Goal: Transaction & Acquisition: Book appointment/travel/reservation

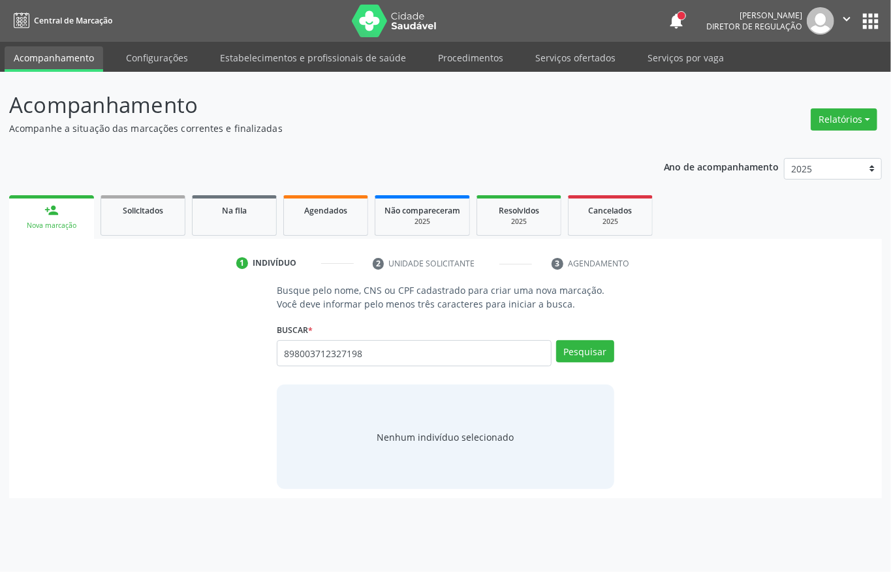
type input "898003712327198"
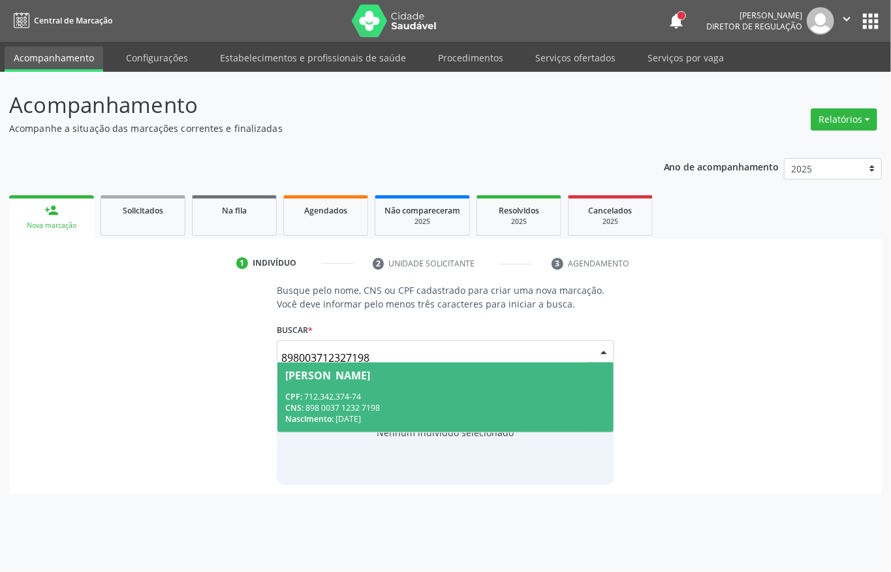
click at [359, 400] on div "CPF: 712.342.374-74" at bounding box center [445, 396] width 321 height 11
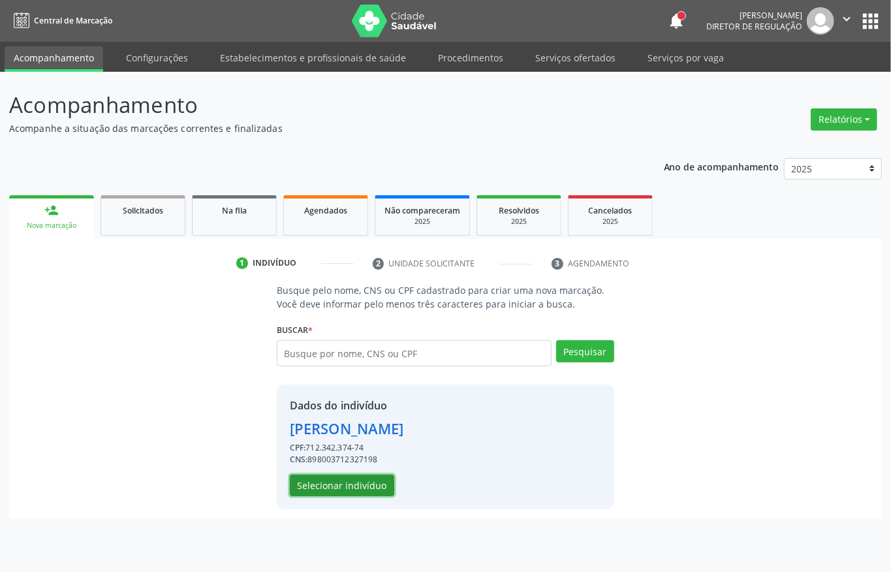
click at [343, 479] on button "Selecionar indivíduo" at bounding box center [342, 486] width 104 height 22
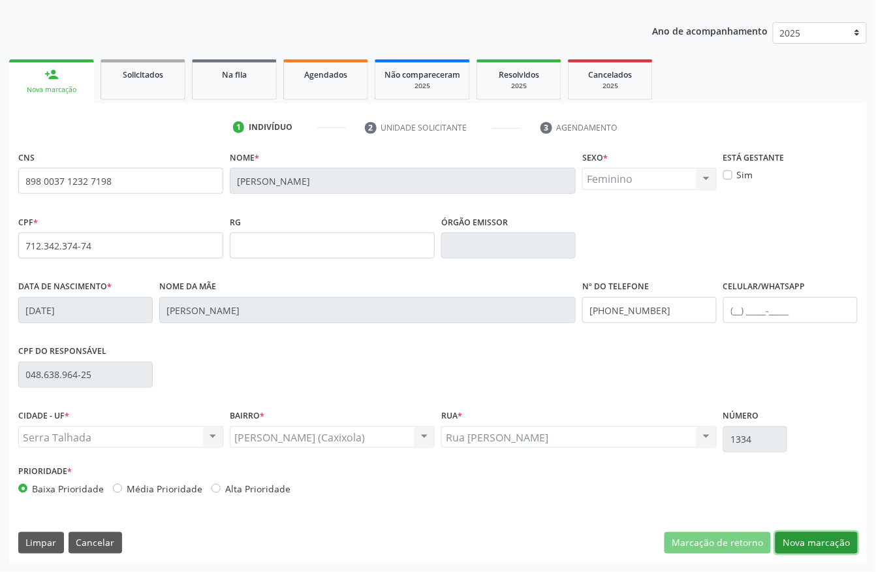
click at [792, 546] on button "Nova marcação" at bounding box center [817, 543] width 82 height 22
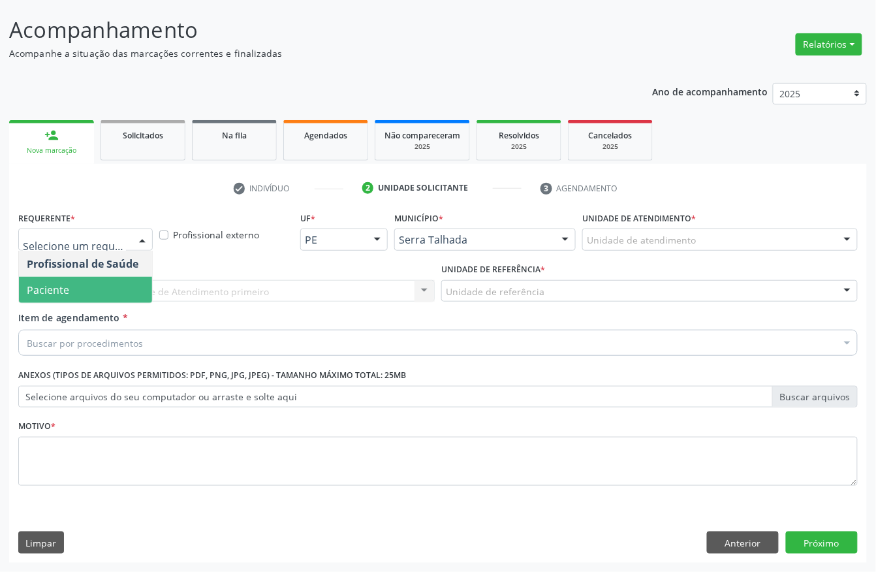
click at [80, 286] on span "Paciente" at bounding box center [85, 290] width 133 height 26
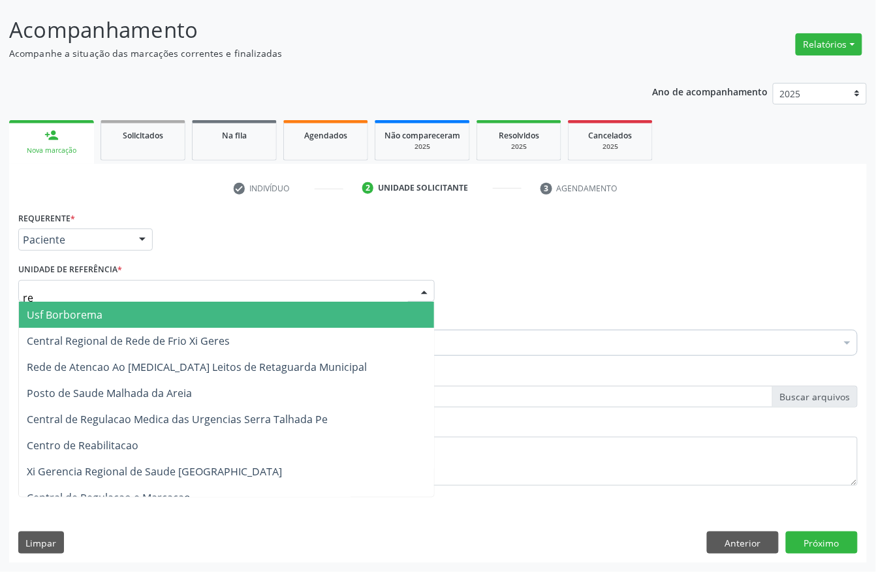
type input "rea"
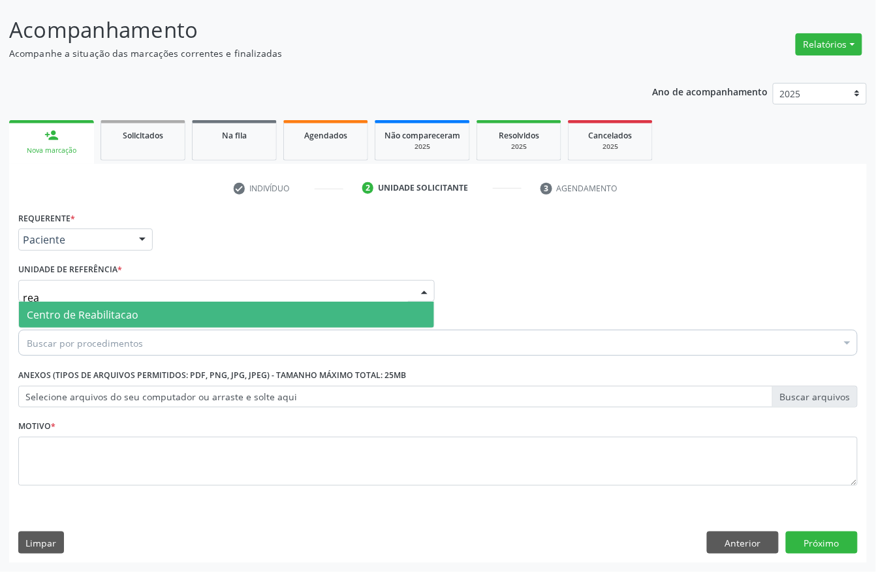
click at [84, 312] on span "Centro de Reabilitacao" at bounding box center [83, 314] width 112 height 14
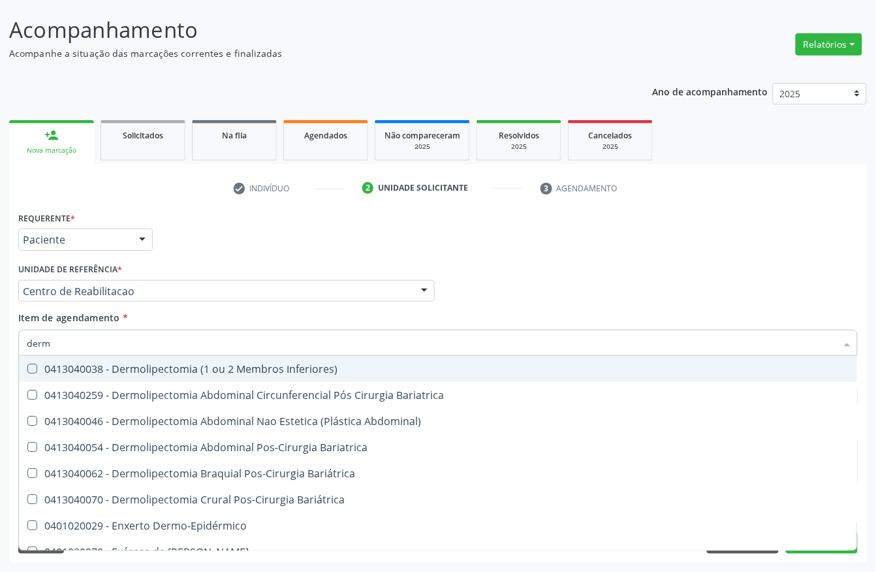
type input "derma"
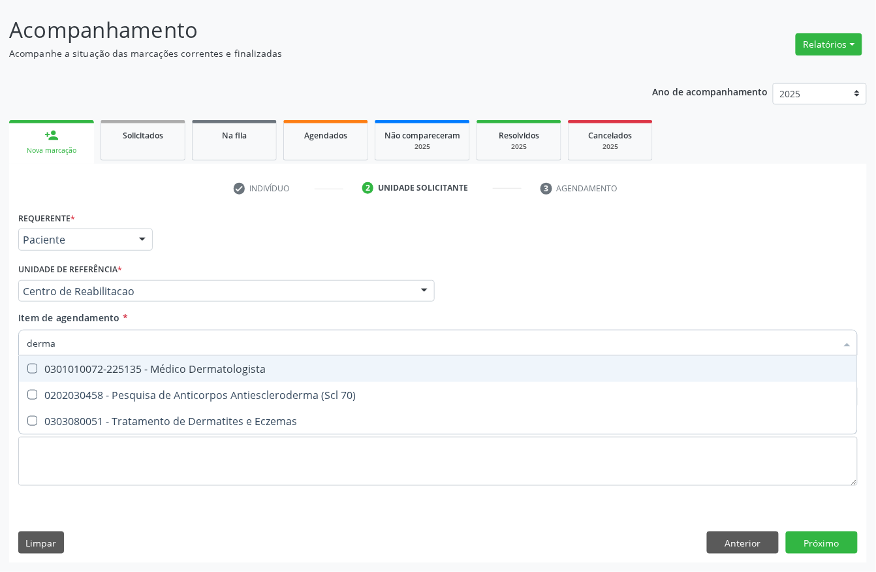
click at [128, 364] on div "0301010072-225135 - Médico Dermatologista" at bounding box center [438, 369] width 823 height 10
checkbox Dermatologista "true"
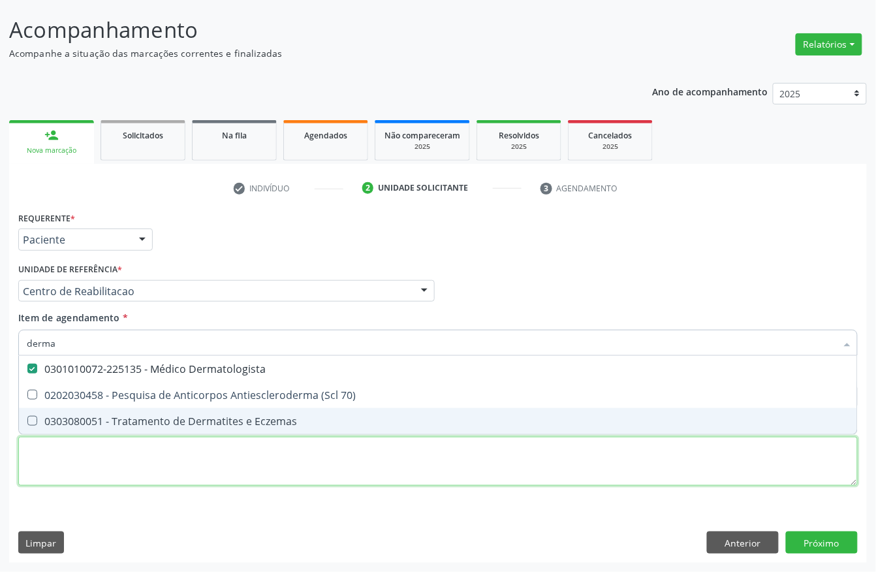
click at [106, 466] on div "Requerente * Paciente Profissional de Saúde Paciente Nenhum resultado encontrad…" at bounding box center [438, 356] width 840 height 296
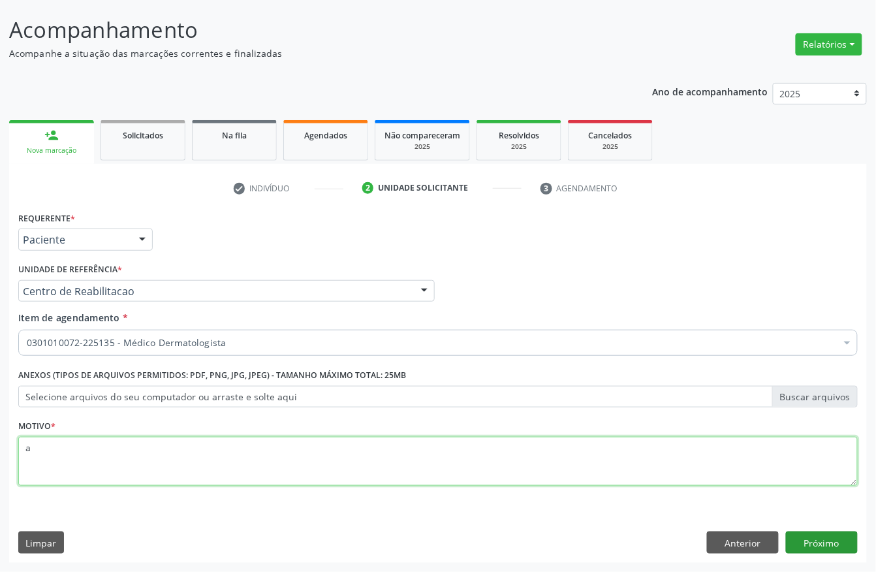
type textarea "a"
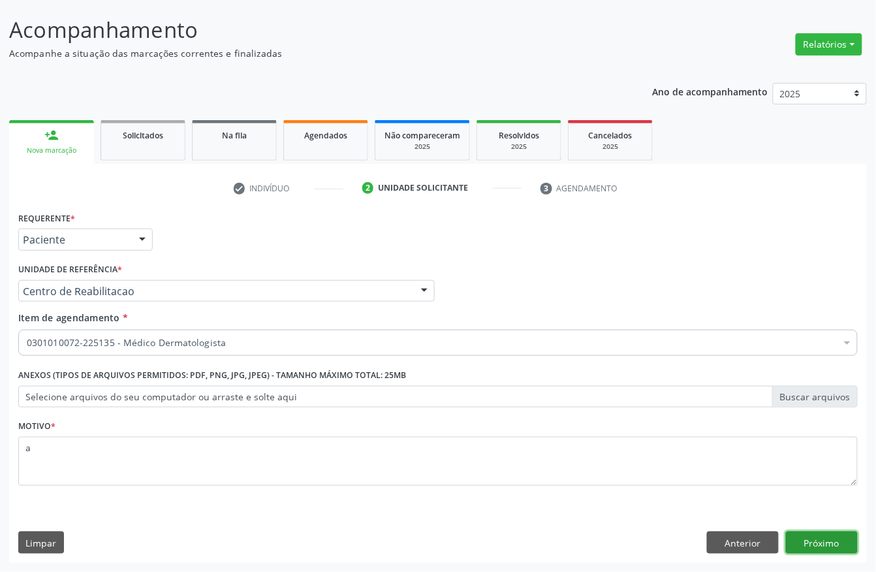
drag, startPoint x: 815, startPoint y: 546, endPoint x: 827, endPoint y: 569, distance: 25.4
click at [815, 547] on button "Próximo" at bounding box center [822, 542] width 72 height 22
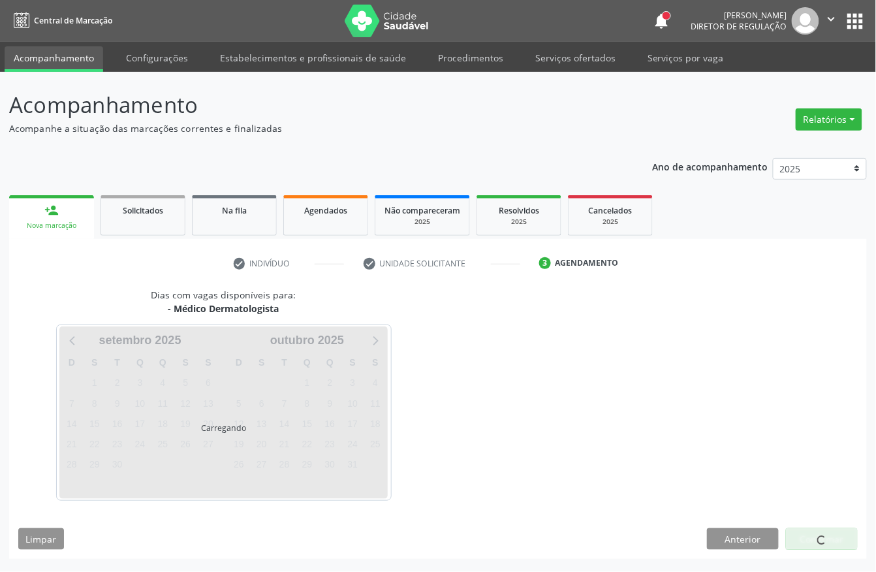
scroll to position [0, 0]
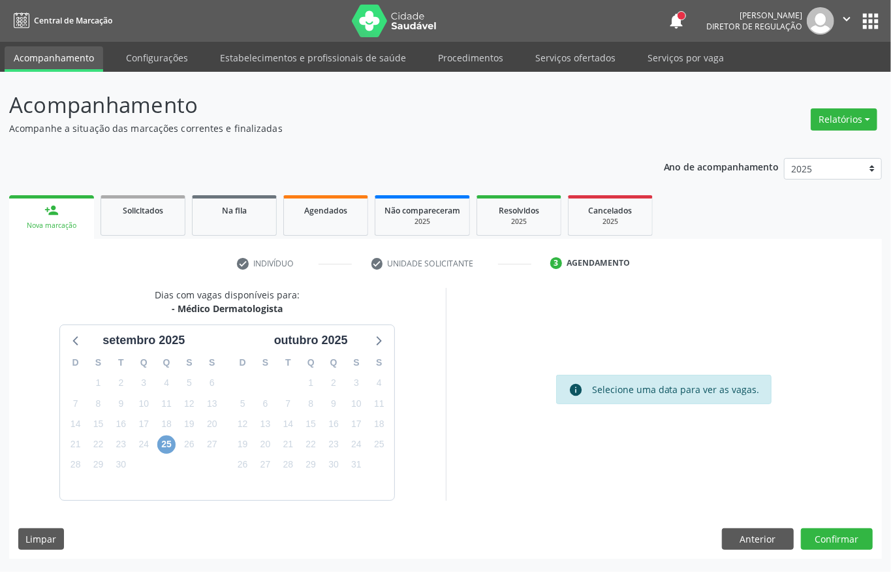
click at [158, 440] on span "25" at bounding box center [166, 444] width 18 height 18
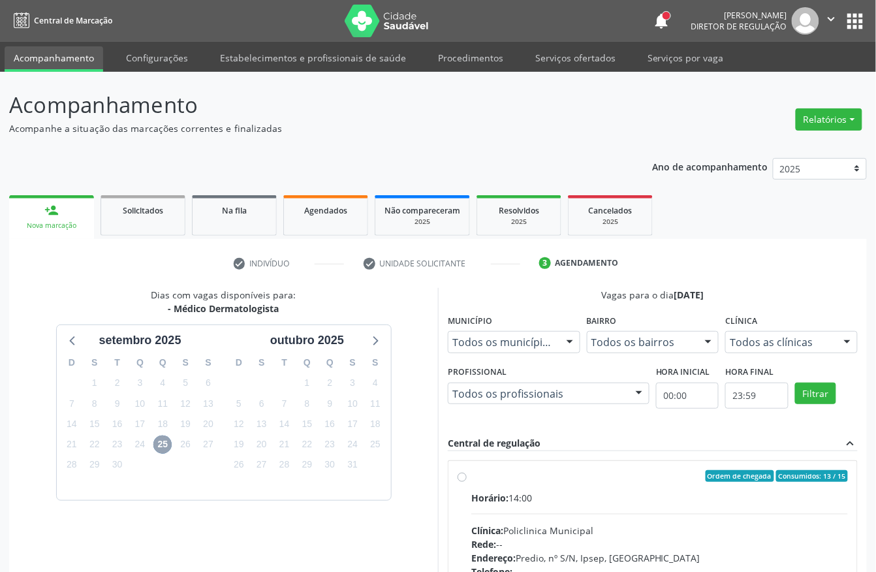
scroll to position [87, 0]
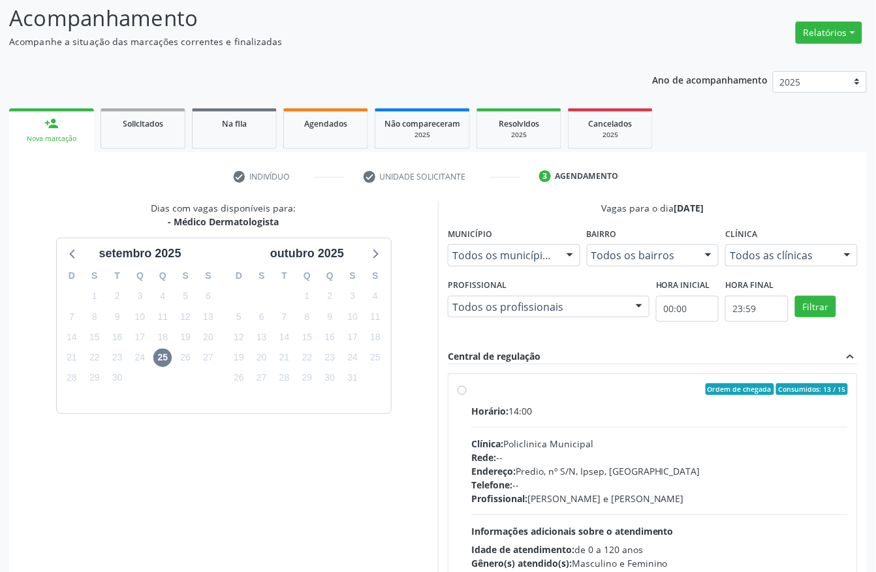
click at [538, 432] on div "Horário: 14:00 Clínica: Policlinica Municipal Rede: -- Endereço: Predio, nº S/N…" at bounding box center [659, 494] width 377 height 180
click at [467, 395] on input "Ordem de chegada Consumidos: 13 / 15 Horário: 14:00 Clínica: Policlinica Munici…" at bounding box center [462, 389] width 9 height 12
radio input "true"
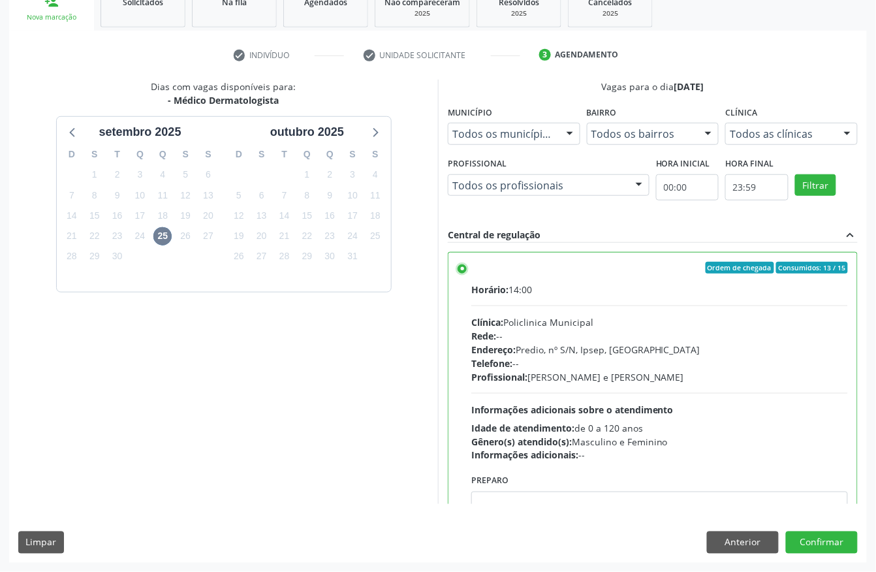
scroll to position [66, 0]
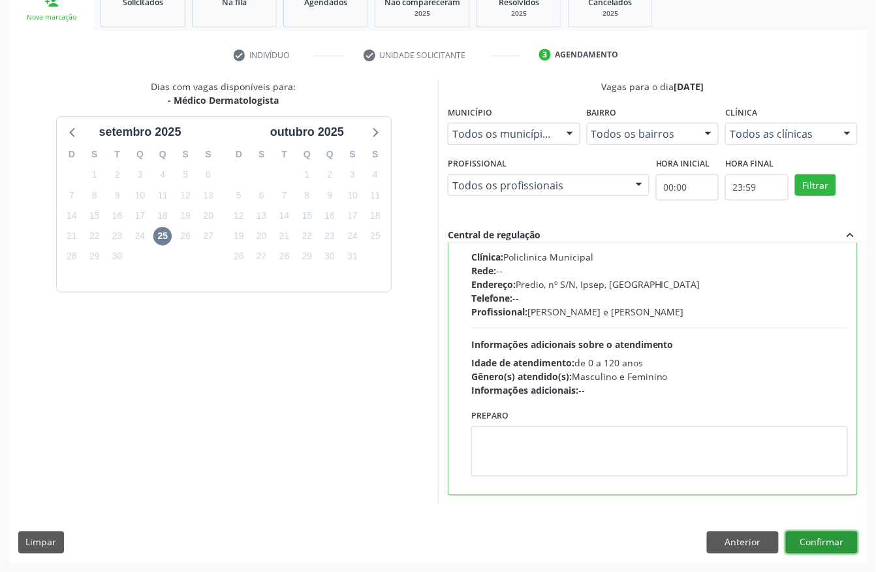
click at [815, 535] on button "Confirmar" at bounding box center [822, 542] width 72 height 22
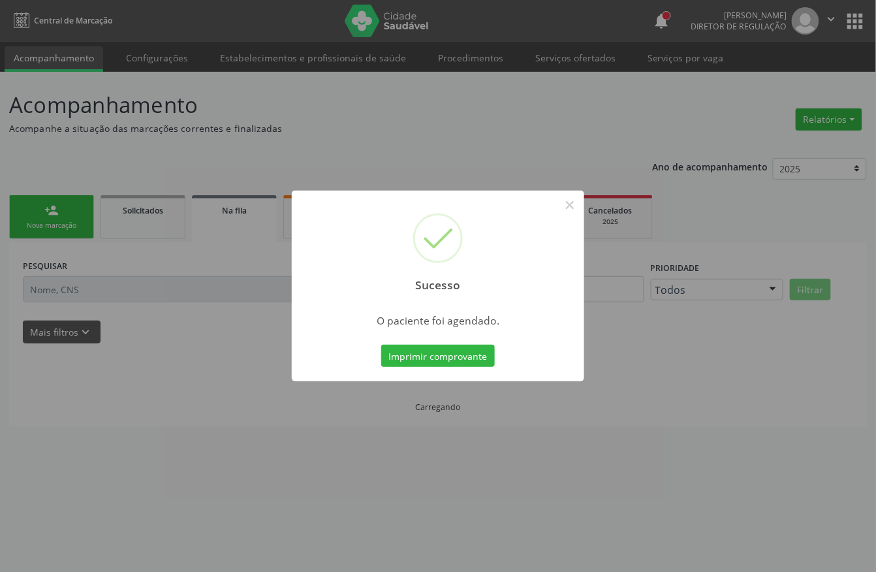
scroll to position [0, 0]
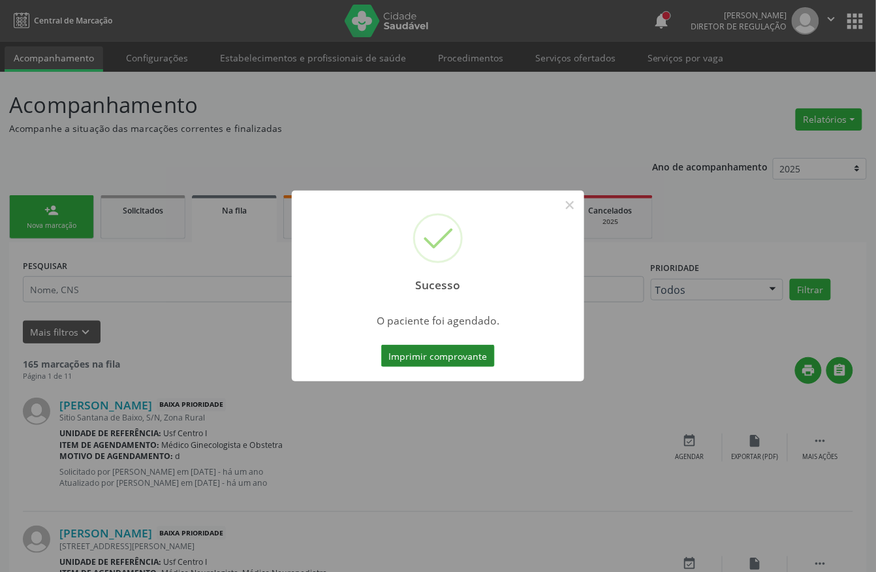
click at [433, 359] on button "Imprimir comprovante" at bounding box center [438, 356] width 114 height 22
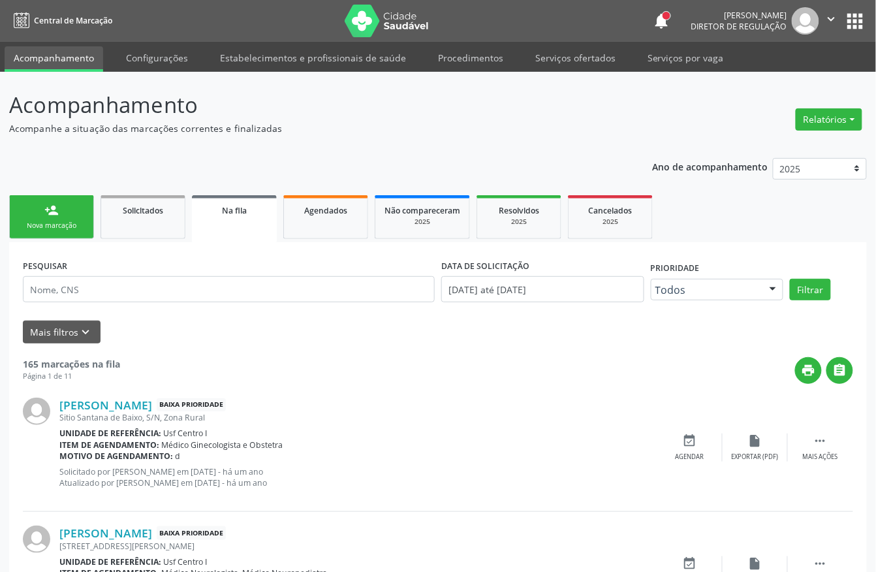
click at [52, 225] on div "Nova marcação" at bounding box center [51, 226] width 65 height 10
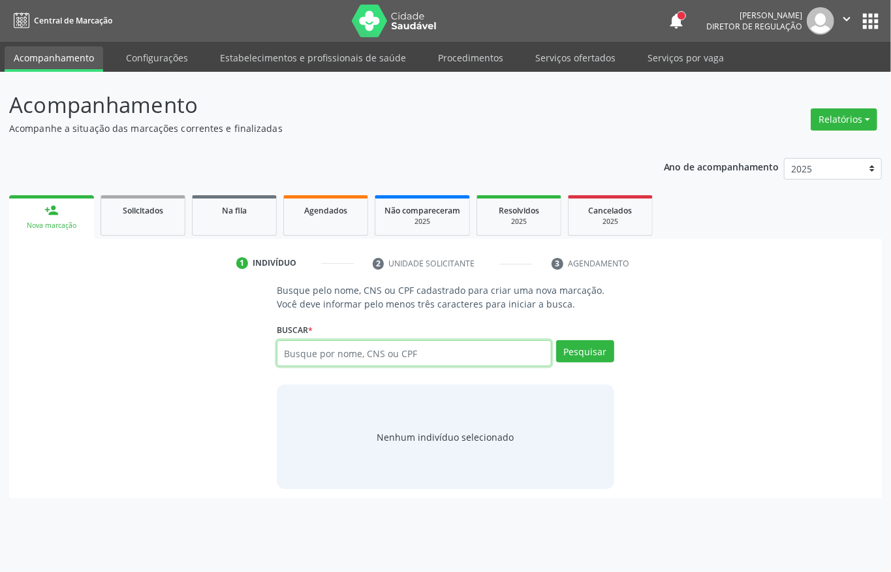
click at [299, 349] on input "text" at bounding box center [414, 353] width 275 height 26
type input "707005853847831"
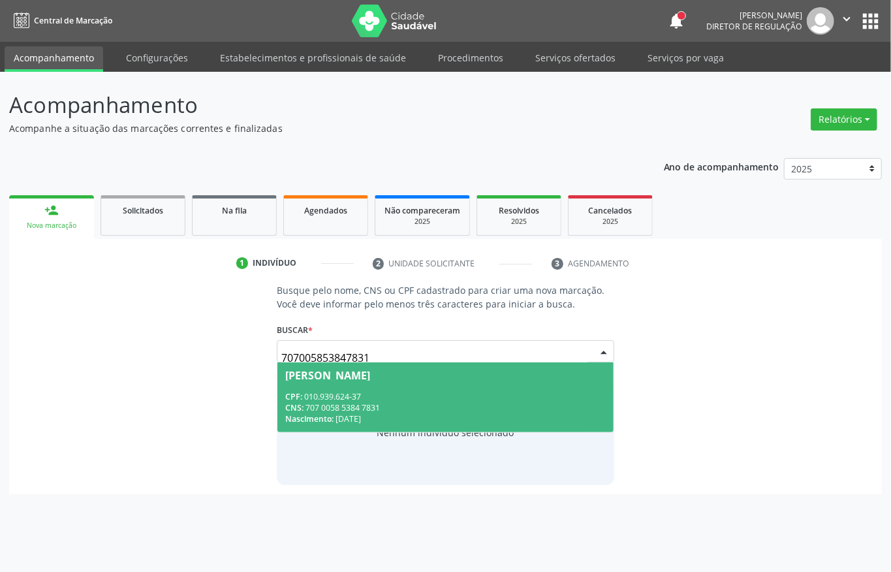
click at [508, 416] on div "Nascimento: [DATE]" at bounding box center [445, 418] width 321 height 11
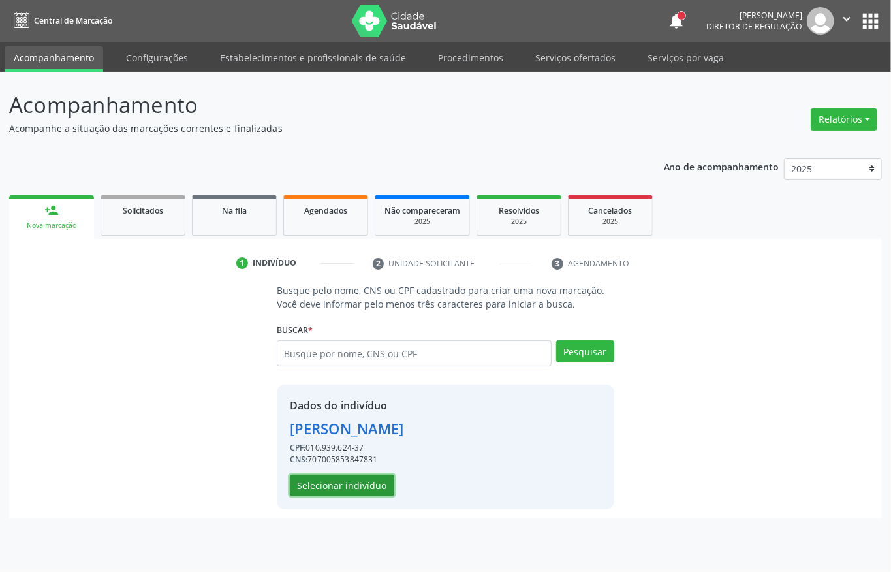
click at [319, 490] on button "Selecionar indivíduo" at bounding box center [342, 486] width 104 height 22
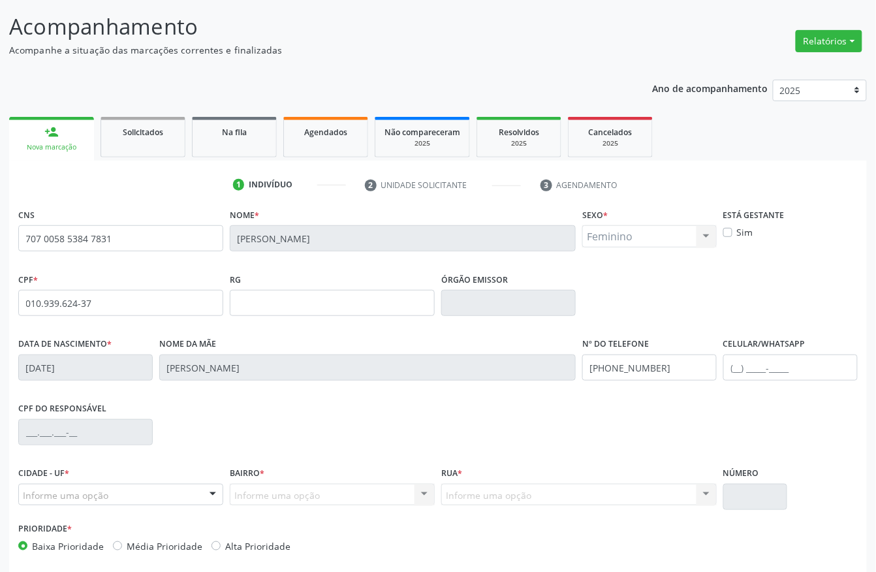
scroll to position [136, 0]
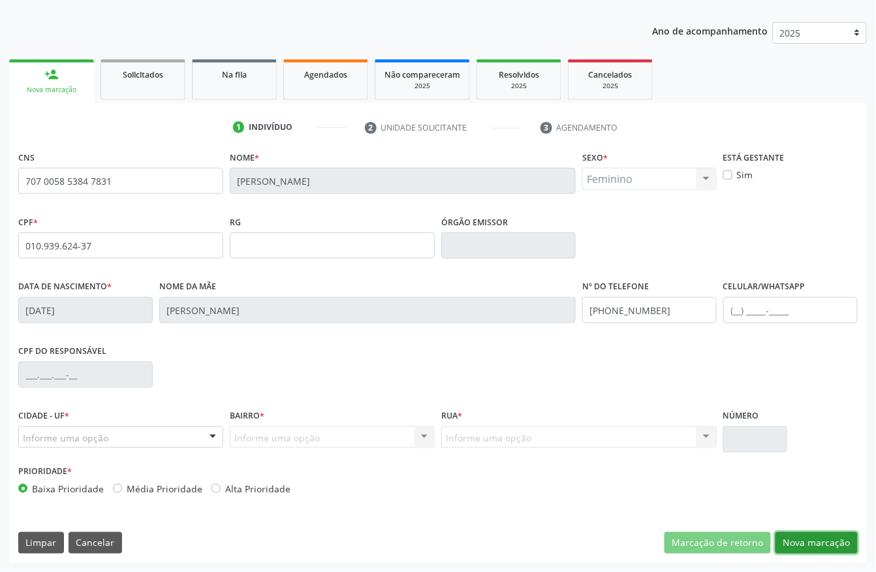
click at [834, 546] on button "Nova marcação" at bounding box center [817, 543] width 82 height 22
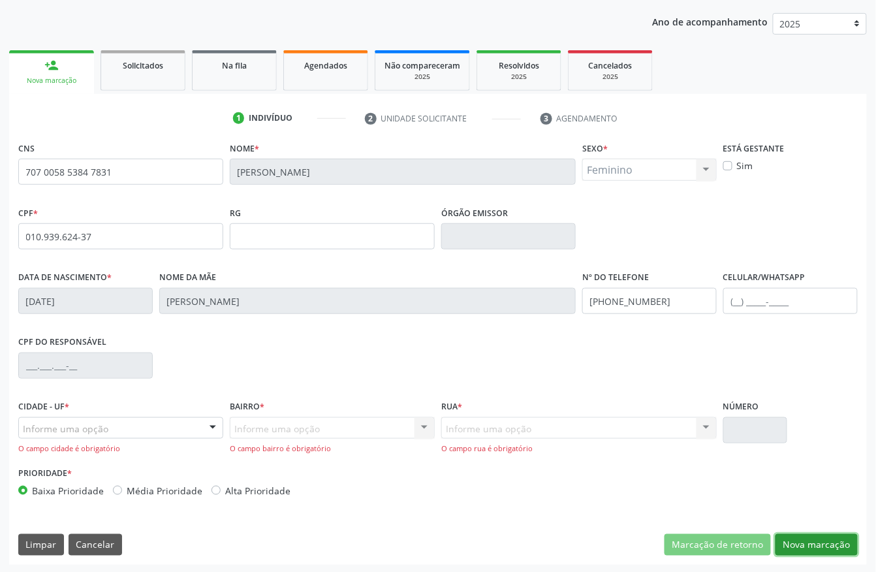
scroll to position [148, 0]
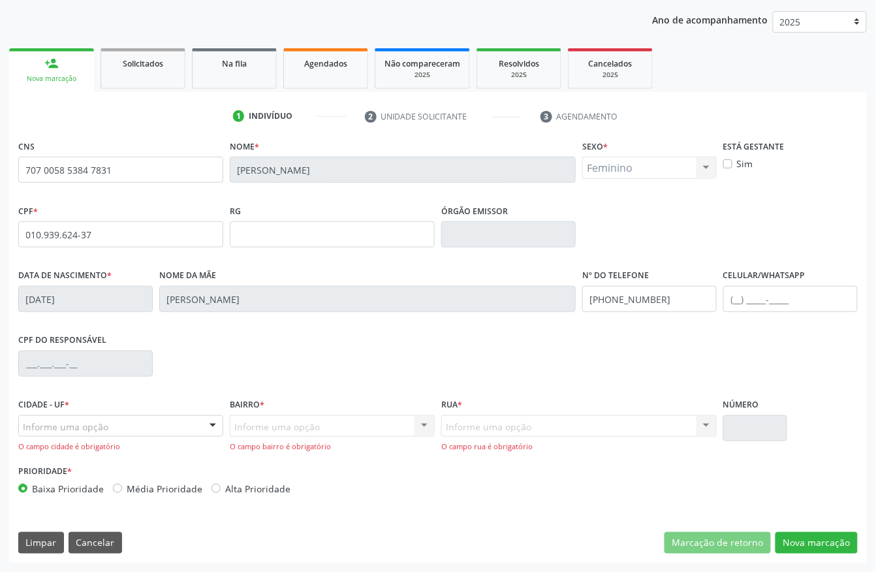
click at [133, 428] on div "Informe uma opção" at bounding box center [120, 426] width 205 height 22
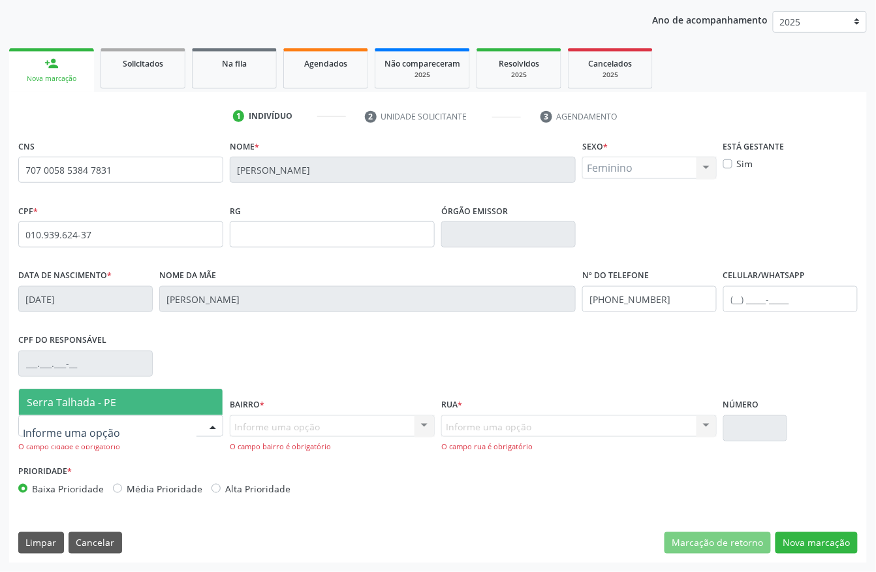
click at [116, 402] on span "Serra Talhada - PE" at bounding box center [121, 402] width 204 height 26
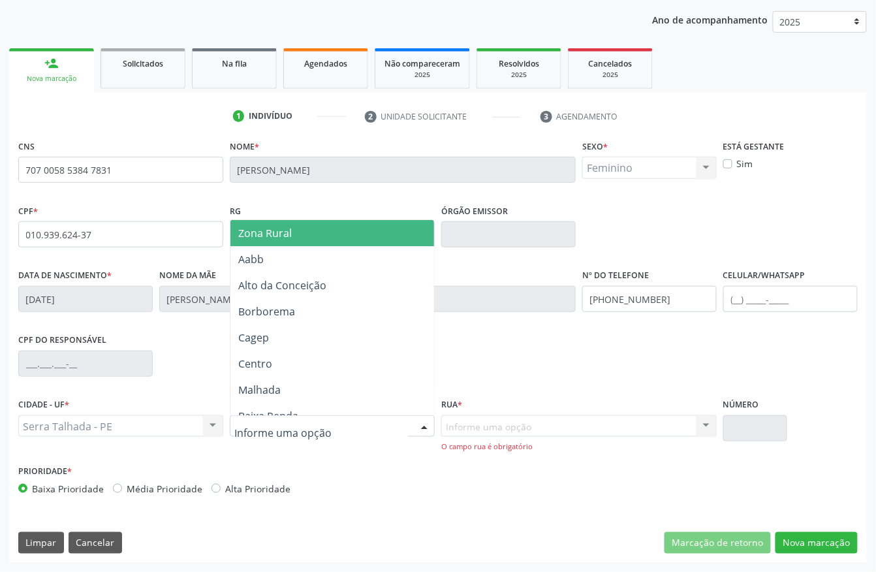
click at [283, 236] on span "Zona Rural" at bounding box center [265, 233] width 54 height 14
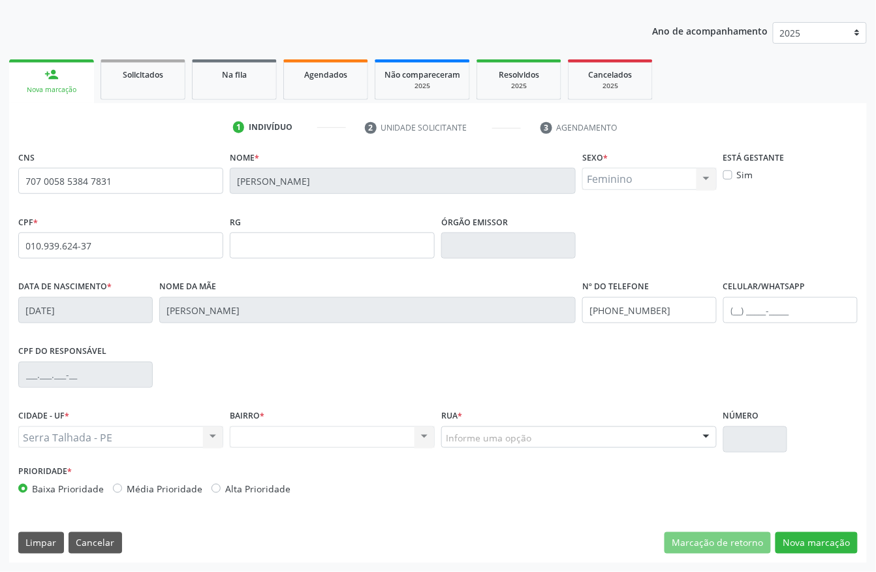
scroll to position [136, 0]
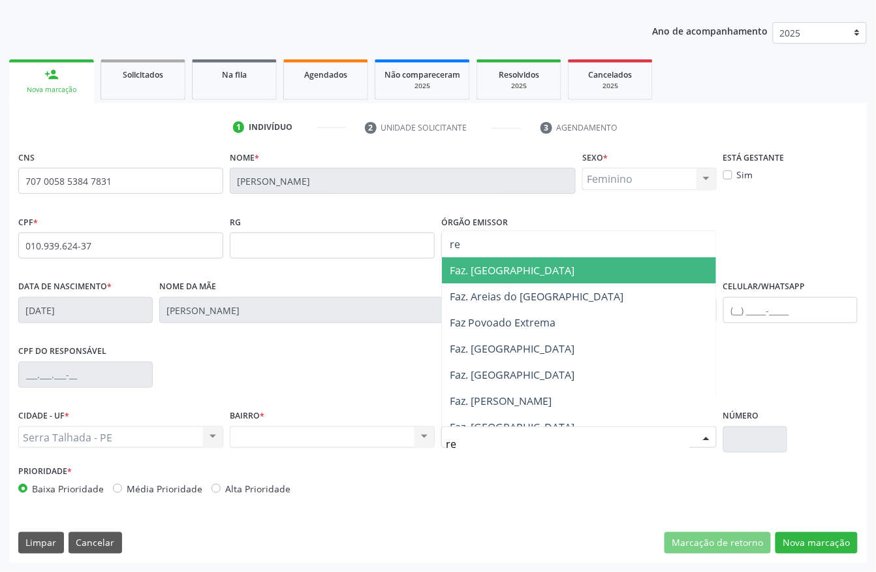
type input "r"
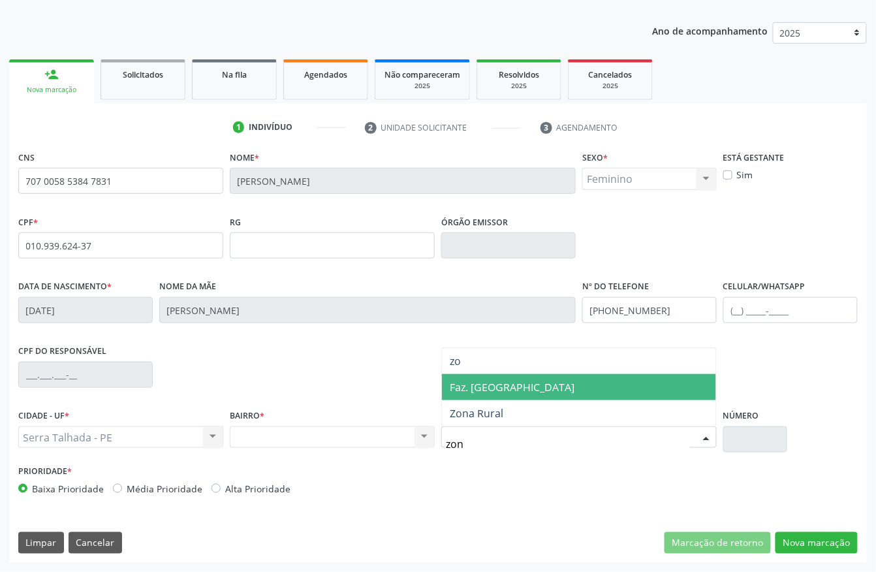
type input "zona"
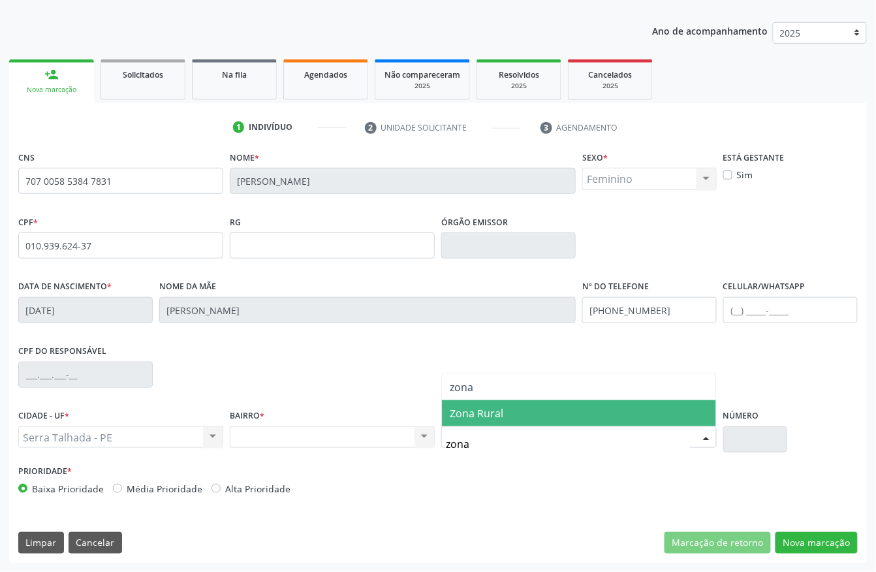
click at [507, 406] on span "Zona Rural" at bounding box center [579, 413] width 274 height 26
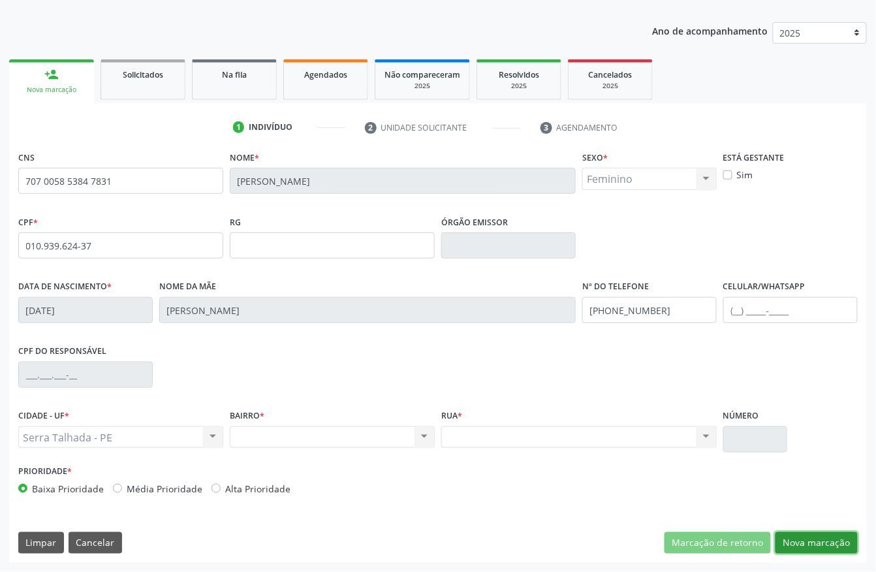
click at [826, 541] on button "Nova marcação" at bounding box center [817, 543] width 82 height 22
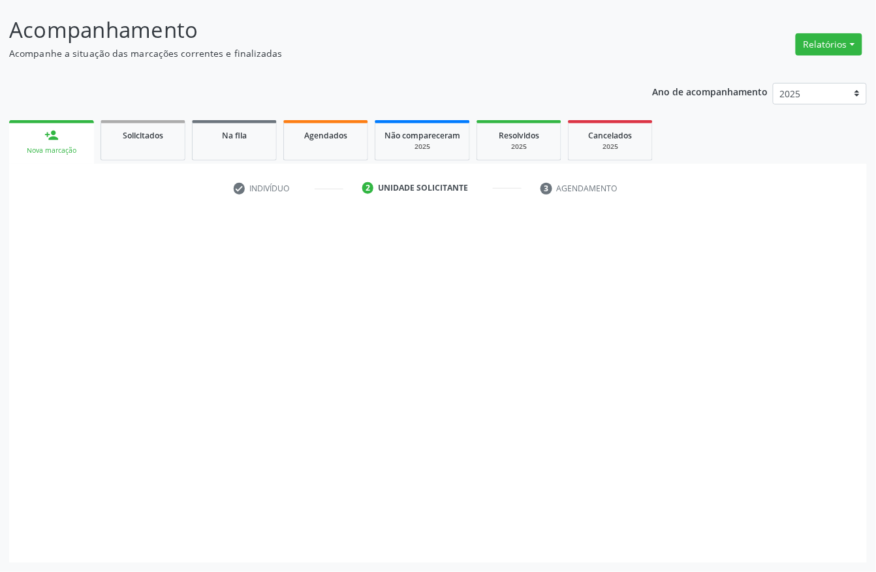
scroll to position [76, 0]
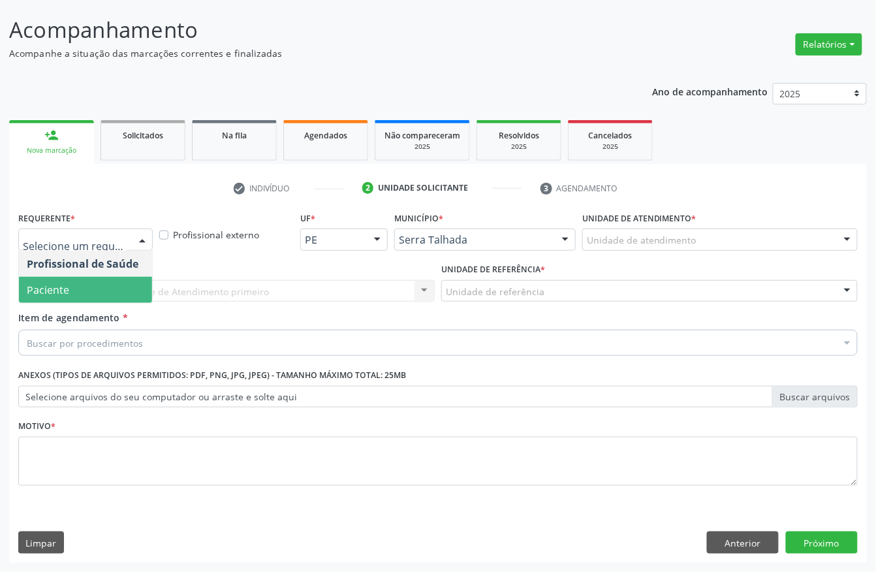
click at [89, 283] on span "Paciente" at bounding box center [85, 290] width 133 height 26
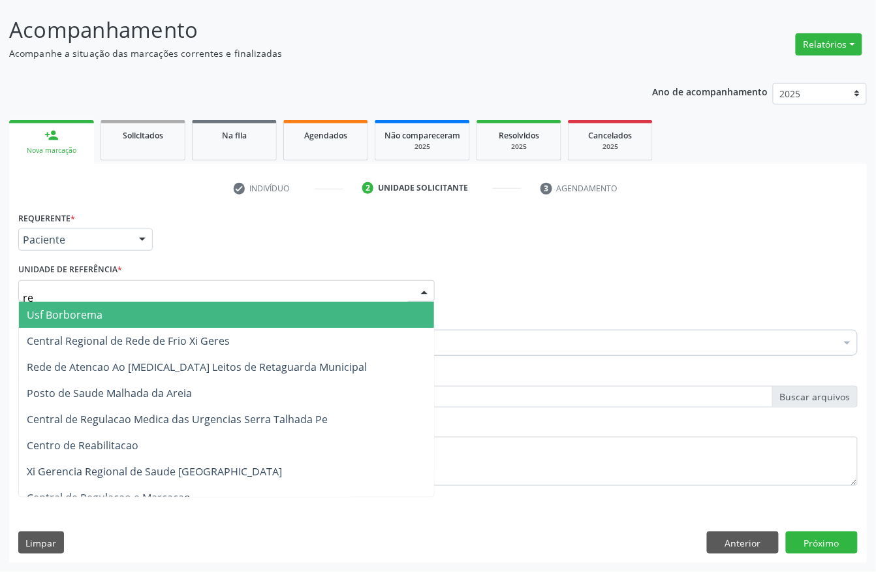
type input "rea"
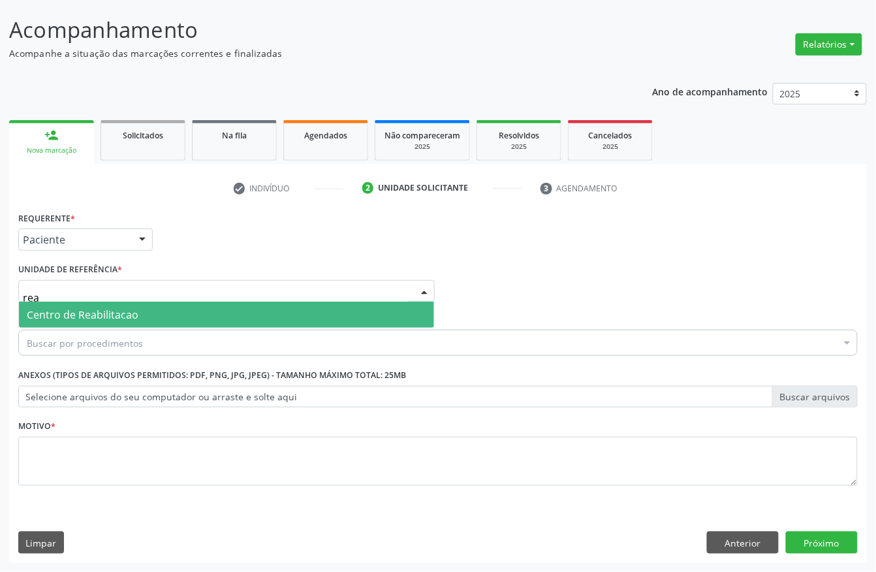
click at [84, 324] on span "Centro de Reabilitacao" at bounding box center [226, 315] width 415 height 26
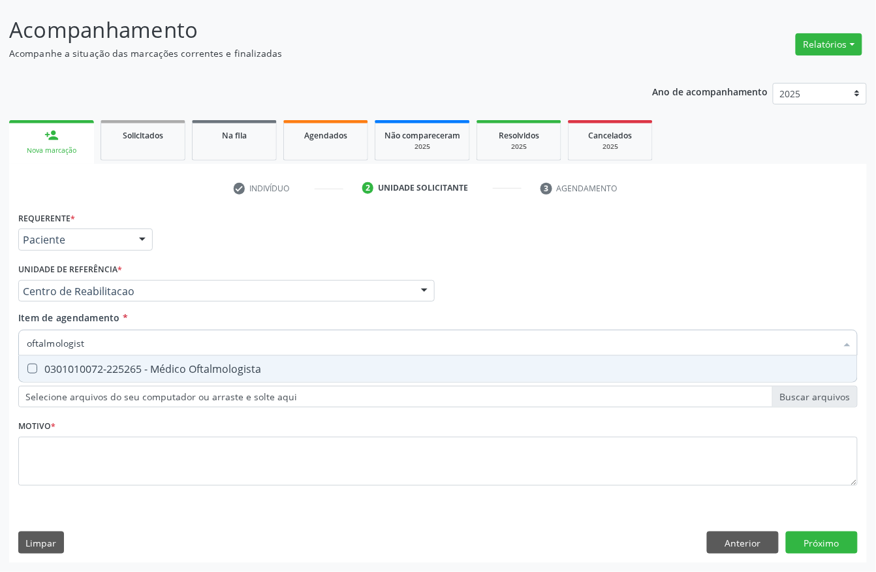
type input "oftalmologista"
click at [138, 372] on div "0301010072-225265 - Médico Oftalmologista" at bounding box center [438, 369] width 823 height 10
checkbox Oftalmologista "true"
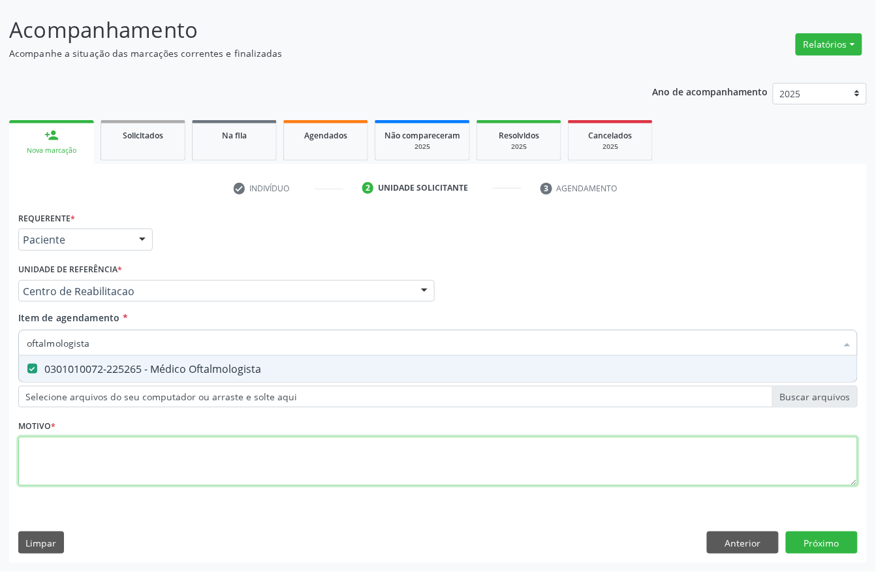
click at [116, 450] on div "Requerente * Paciente Profissional de Saúde Paciente Nenhum resultado encontrad…" at bounding box center [438, 356] width 840 height 296
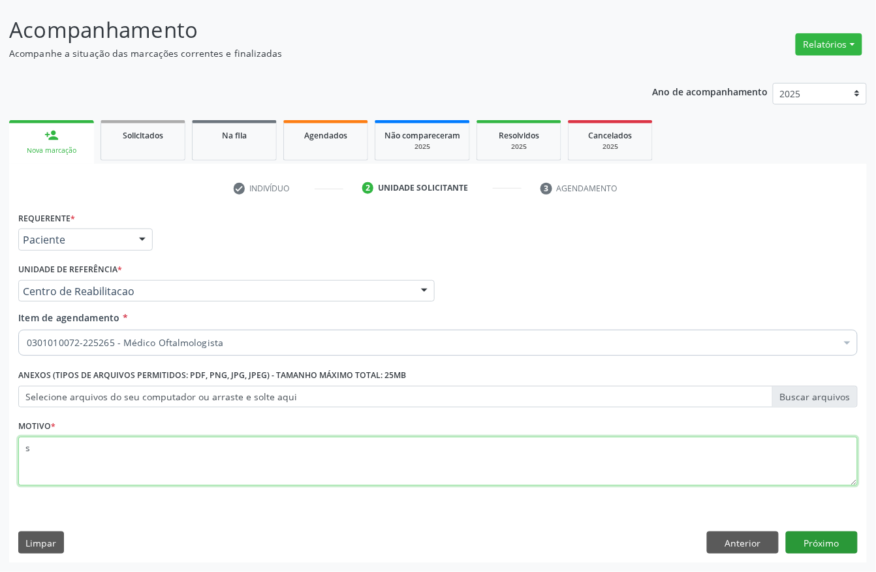
type textarea "s"
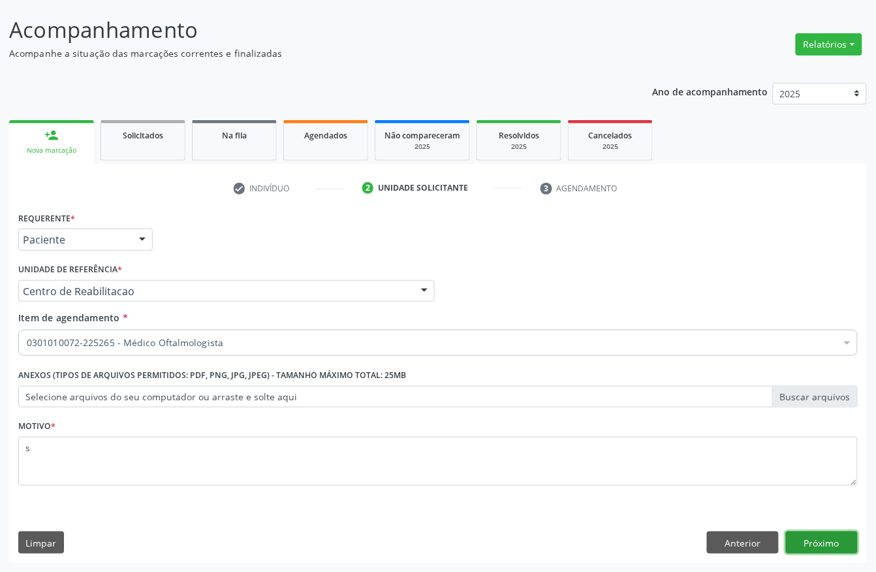
click at [826, 546] on button "Próximo" at bounding box center [822, 542] width 72 height 22
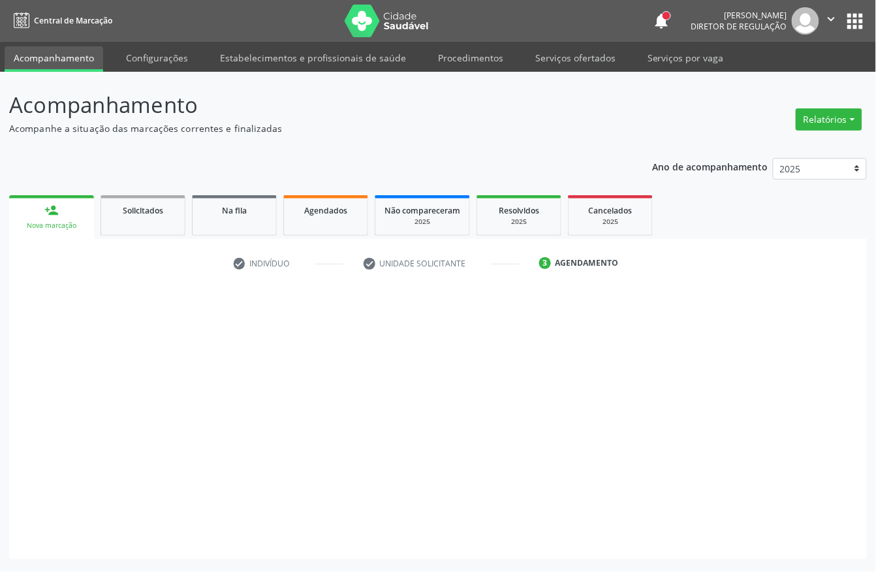
scroll to position [0, 0]
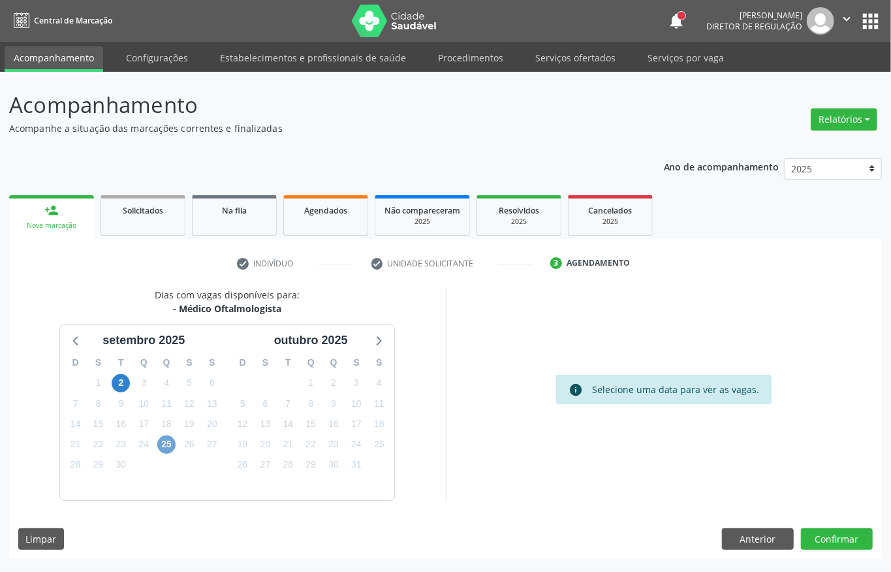
click at [161, 444] on span "25" at bounding box center [166, 444] width 18 height 18
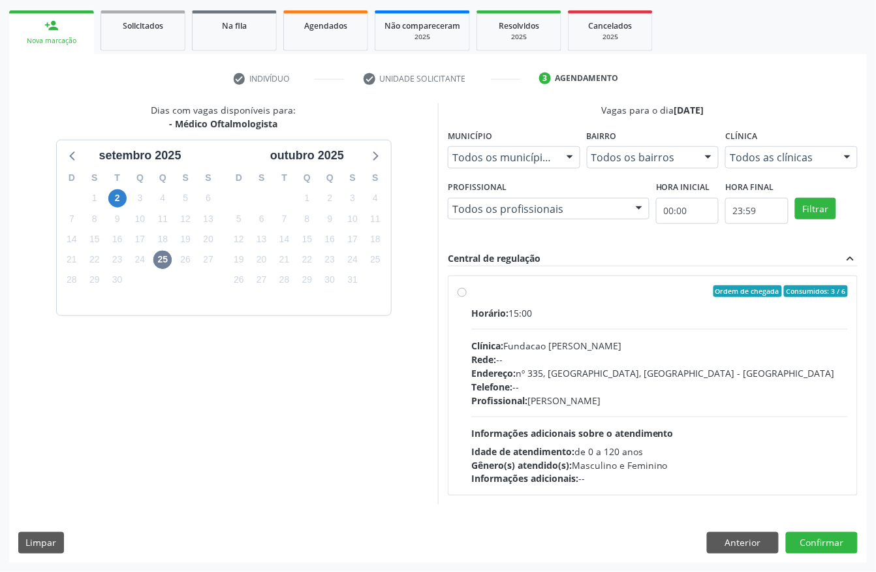
click at [513, 339] on div "Clínica: Fundacao [PERSON_NAME]" at bounding box center [659, 346] width 377 height 14
click at [467, 297] on input "Ordem de chegada Consumidos: 3 / 6 Horário: 15:00 Clínica: Fundacao [PERSON_NAM…" at bounding box center [462, 291] width 9 height 12
radio input "true"
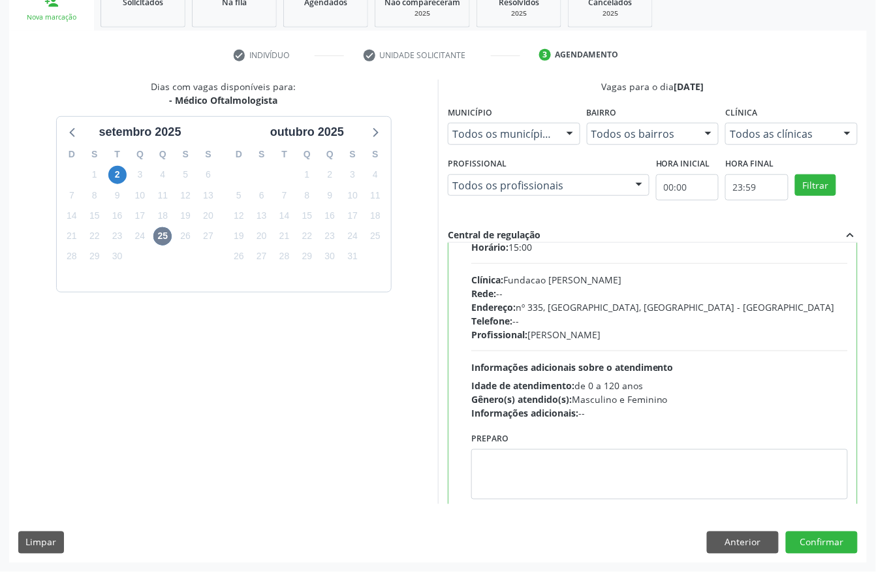
scroll to position [66, 0]
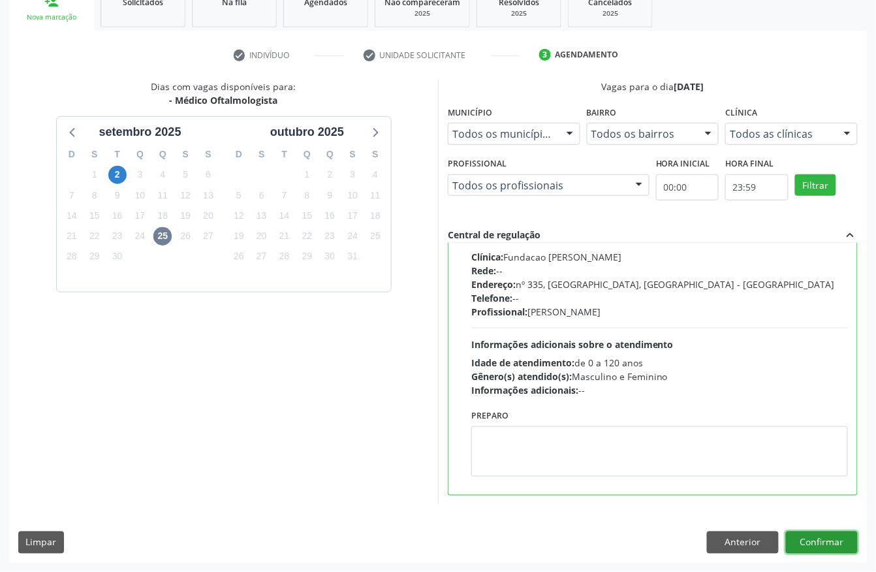
click at [830, 550] on button "Confirmar" at bounding box center [822, 542] width 72 height 22
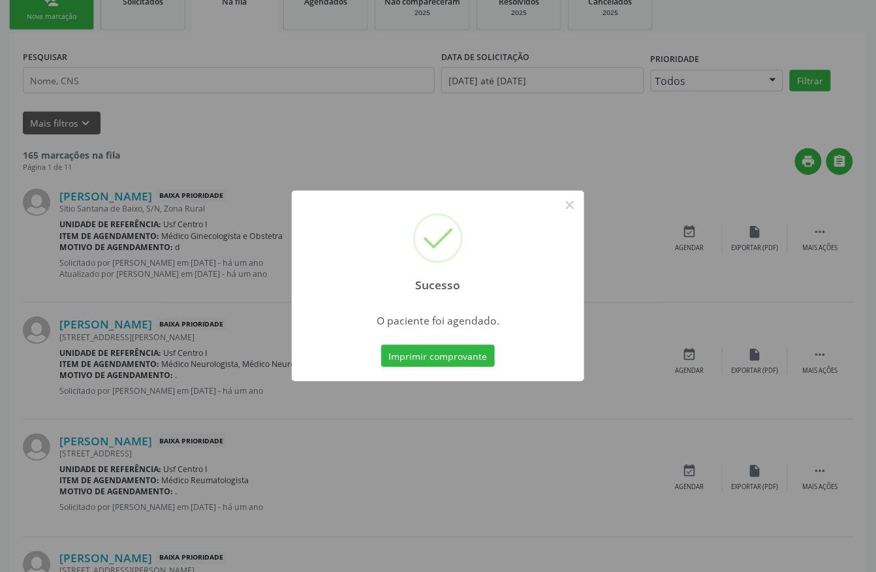
scroll to position [0, 0]
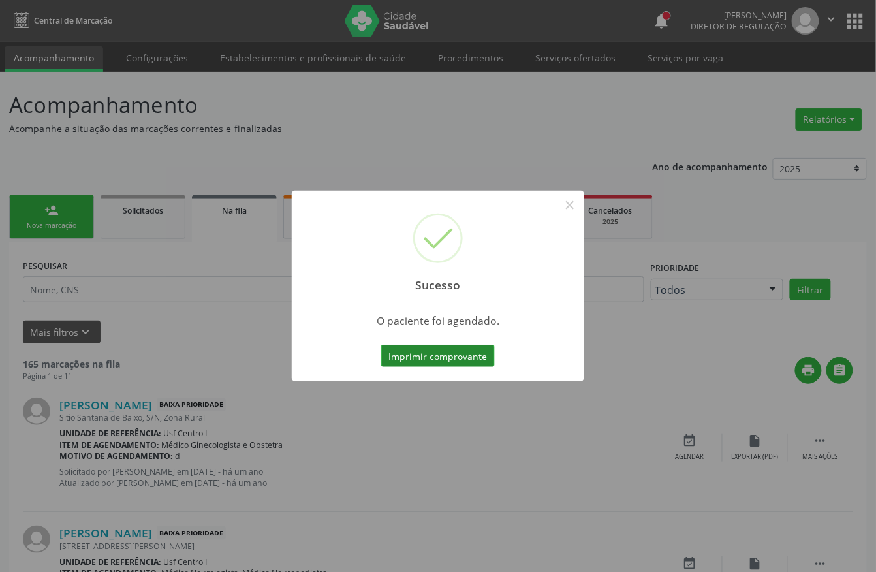
click at [462, 358] on button "Imprimir comprovante" at bounding box center [438, 356] width 114 height 22
